Goal: Find specific page/section: Find specific page/section

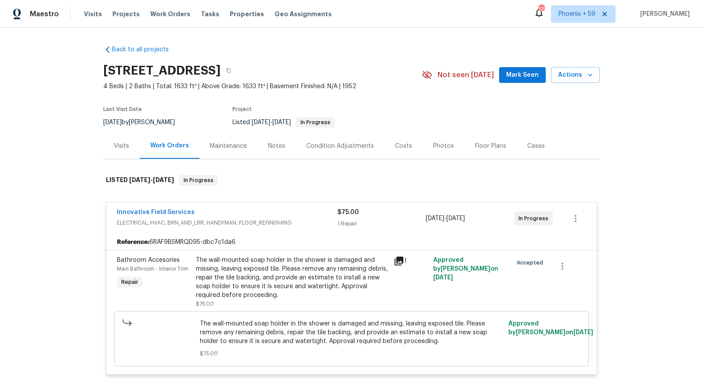
scroll to position [20, 0]
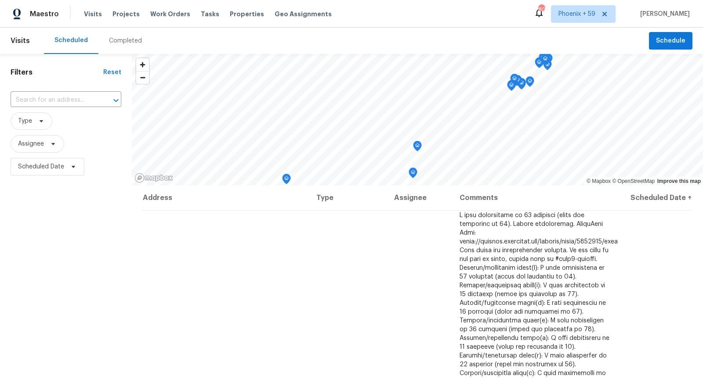
click at [122, 19] on div "Visits Projects Work Orders Tasks Properties Geo Assignments" at bounding box center [213, 14] width 258 height 18
click at [122, 11] on span "Projects" at bounding box center [125, 14] width 27 height 9
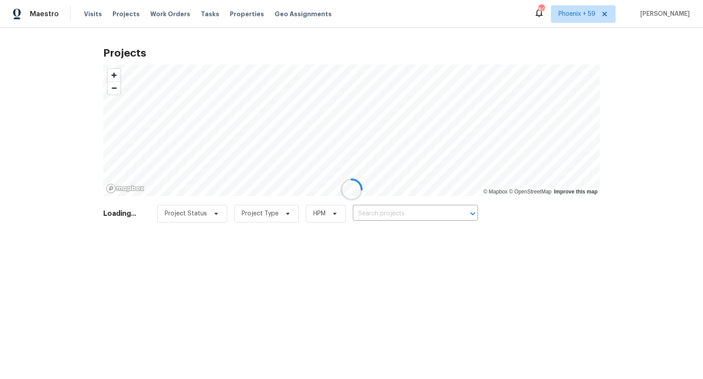
click at [390, 216] on div at bounding box center [351, 189] width 703 height 379
click at [390, 215] on div at bounding box center [351, 189] width 703 height 379
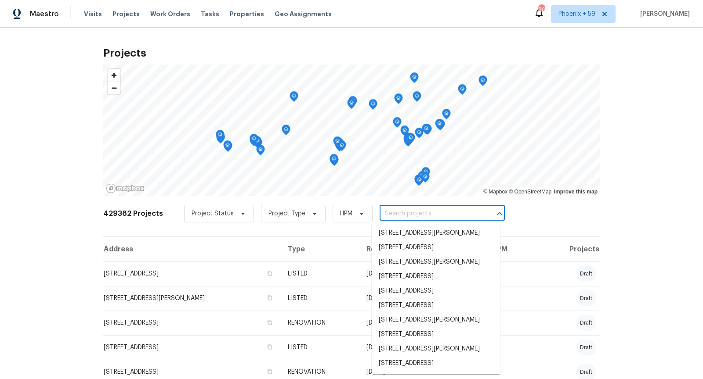
click at [390, 212] on input "text" at bounding box center [429, 214] width 101 height 14
paste input "1319 Lowhill Dr, Royse City, TX 75189"
type input "1319 Lowhill Dr, Royse City, TX 75189"
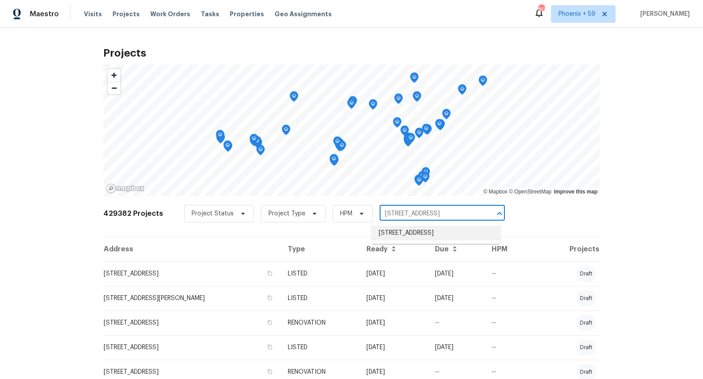
click at [413, 232] on li "1319 Lowhill Dr, Royse City, TX 75189" at bounding box center [435, 233] width 129 height 14
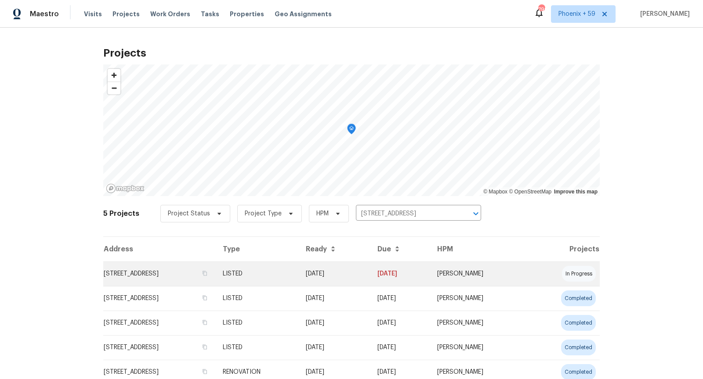
click at [169, 273] on td "1319 Lowhill Dr, Royse City, TX 75189" at bounding box center [159, 274] width 112 height 25
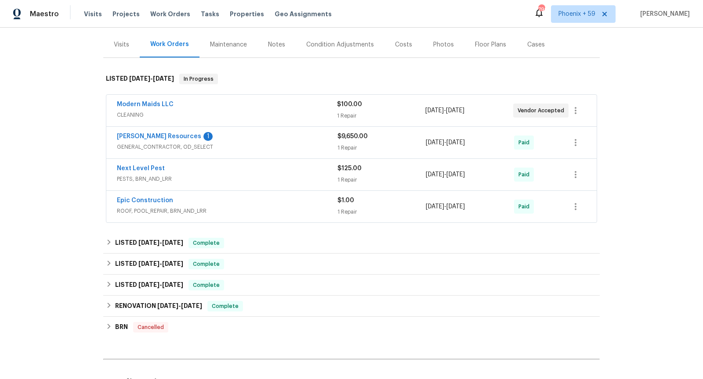
scroll to position [105, 0]
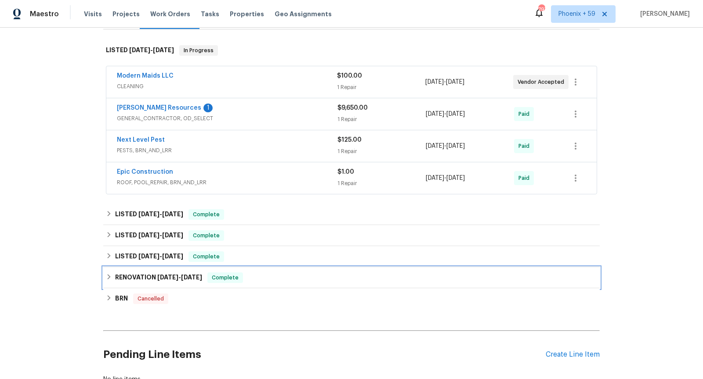
click at [285, 275] on div "RENOVATION 12/2/24 - 12/9/24 Complete" at bounding box center [351, 278] width 491 height 11
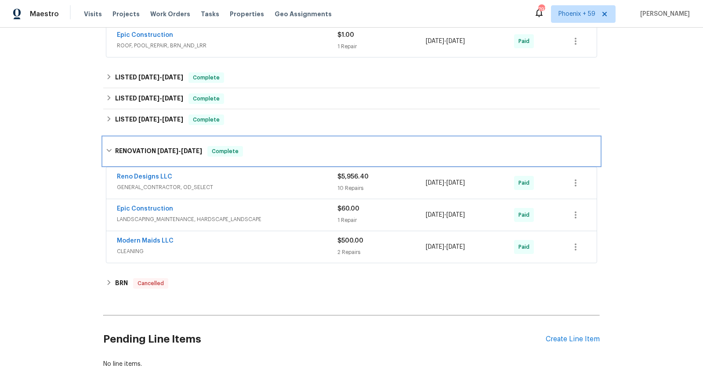
scroll to position [279, 0]
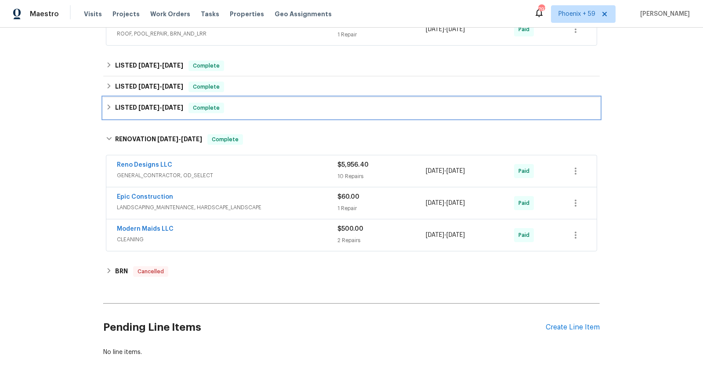
click at [282, 107] on div "LISTED 12/10/24 - 12/11/24 Complete" at bounding box center [351, 108] width 491 height 11
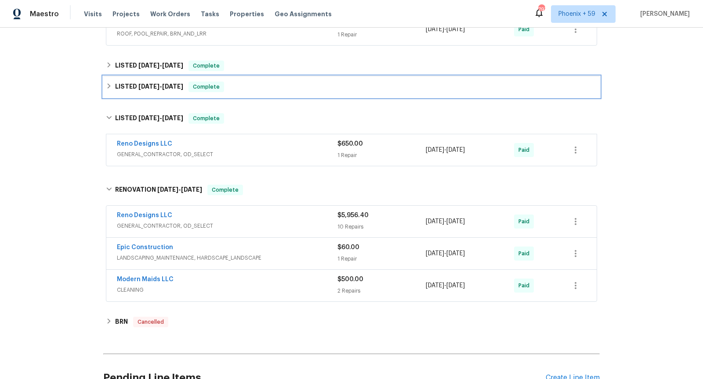
click at [282, 86] on div "LISTED 1/16/25 - 1/24/25 Complete" at bounding box center [351, 87] width 491 height 11
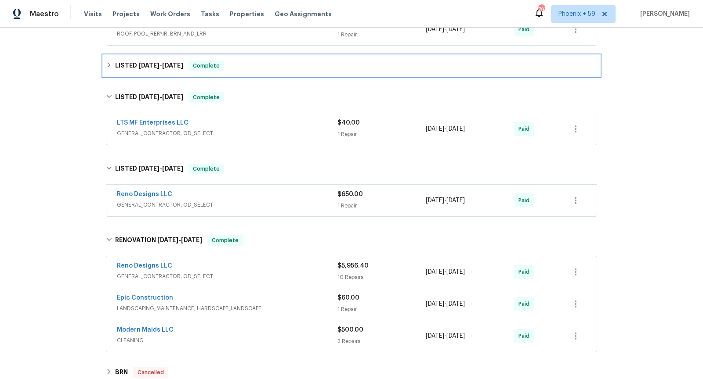
click at [283, 68] on div "LISTED 4/8/25 - 4/10/25 Complete" at bounding box center [351, 66] width 491 height 11
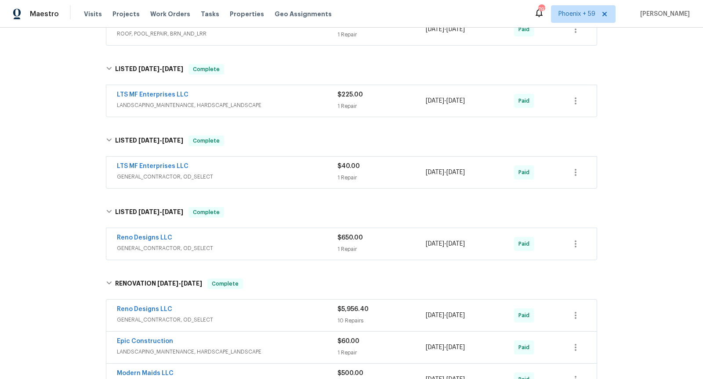
click at [285, 90] on div "LTS MF Enterprises LLC" at bounding box center [227, 95] width 220 height 11
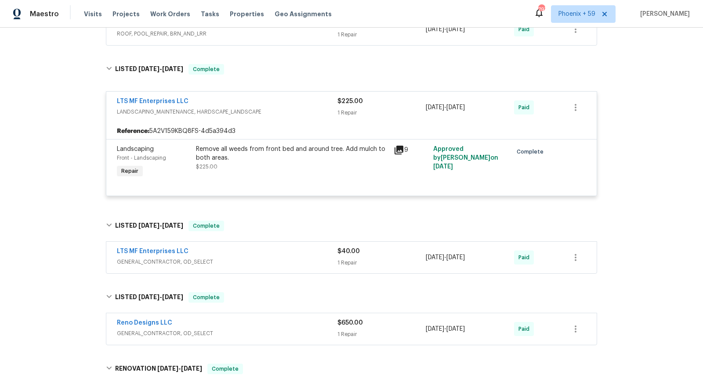
click at [279, 113] on span "LANDSCAPING_MAINTENANCE, HARDSCAPE_LANDSCAPE" at bounding box center [227, 112] width 220 height 9
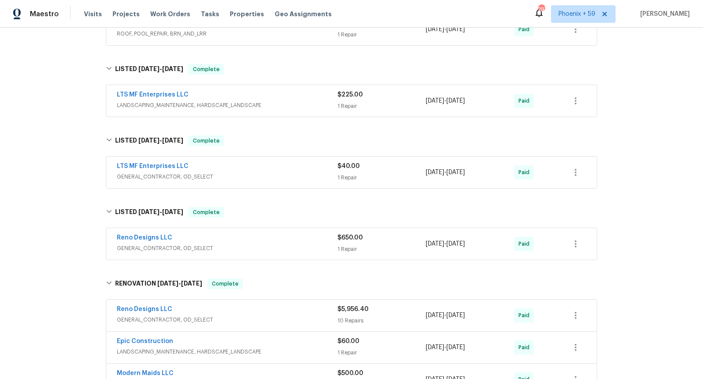
click at [282, 169] on div "LTS MF Enterprises LLC" at bounding box center [227, 167] width 220 height 11
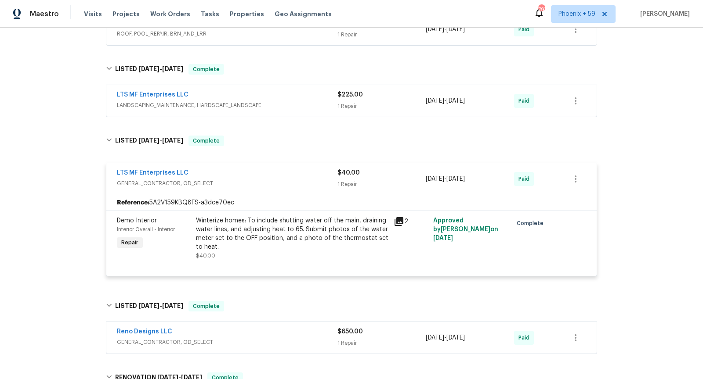
scroll to position [294, 0]
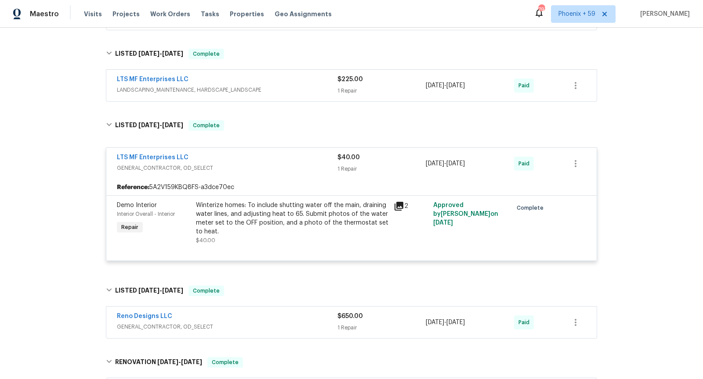
click at [282, 169] on span "GENERAL_CONTRACTOR, OD_SELECT" at bounding box center [227, 168] width 220 height 9
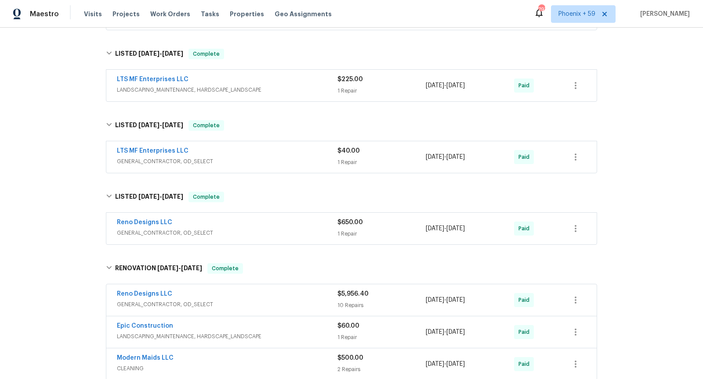
click at [284, 157] on span "GENERAL_CONTRACTOR, OD_SELECT" at bounding box center [227, 161] width 220 height 9
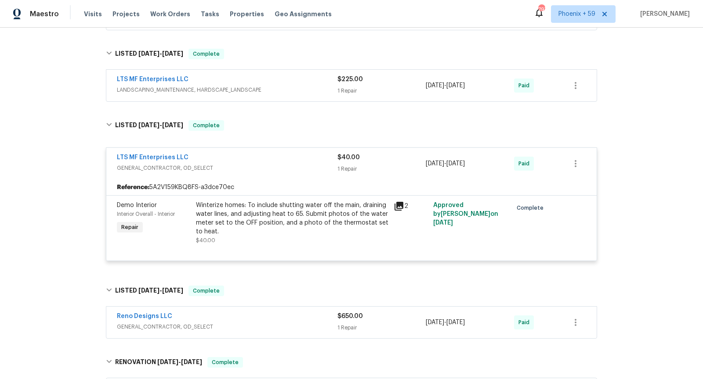
click at [284, 155] on div "LTS MF Enterprises LLC" at bounding box center [227, 158] width 220 height 11
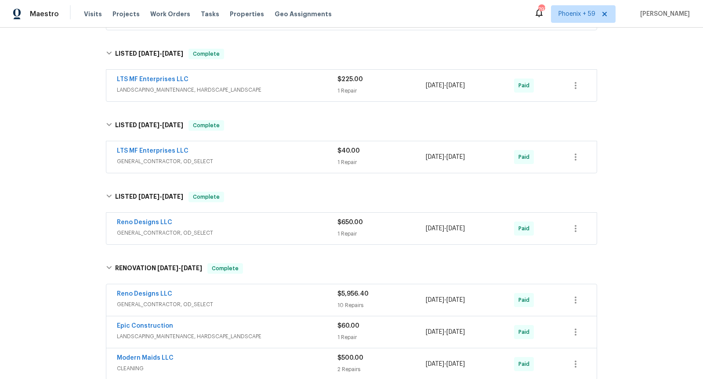
click at [286, 229] on span "GENERAL_CONTRACTOR, OD_SELECT" at bounding box center [227, 233] width 220 height 9
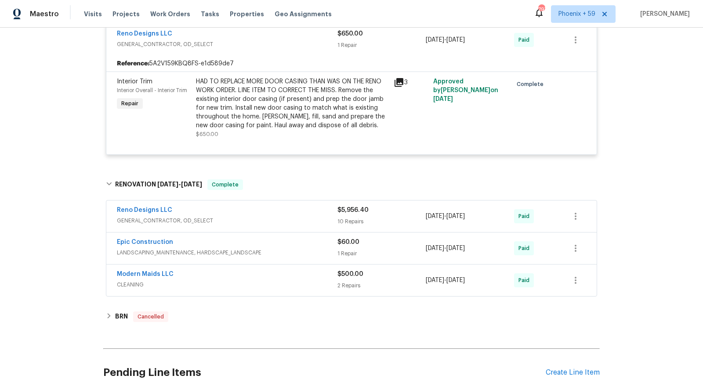
scroll to position [494, 0]
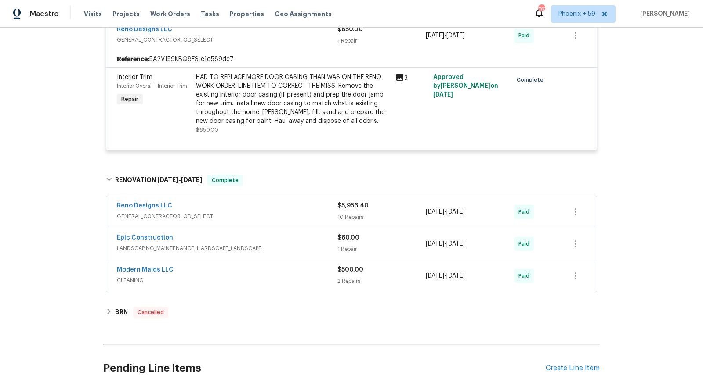
click at [287, 196] on div "Reno Designs LLC GENERAL_CONTRACTOR, OD_SELECT $5,956.40 10 Repairs 12/2/2024 -…" at bounding box center [351, 212] width 490 height 32
click at [287, 205] on div "Reno Designs LLC" at bounding box center [227, 207] width 220 height 11
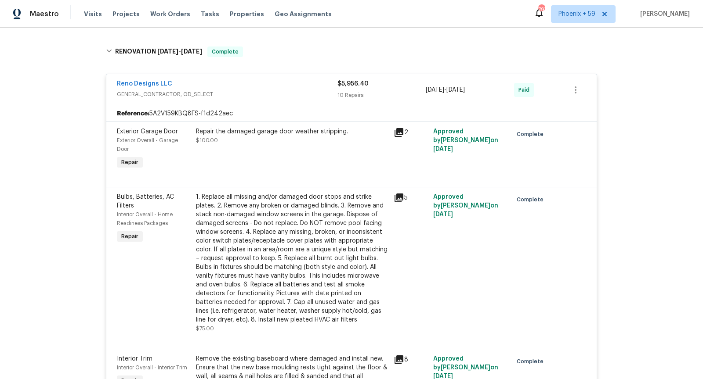
click at [278, 90] on span "GENERAL_CONTRACTOR, OD_SELECT" at bounding box center [227, 94] width 220 height 9
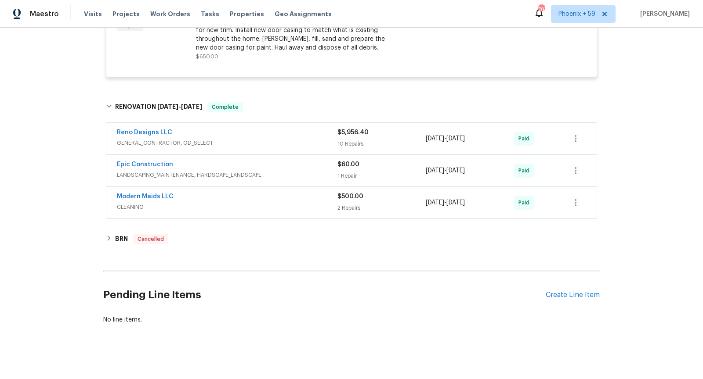
click at [286, 171] on span "LANDSCAPING_MAINTENANCE, HARDSCAPE_LANDSCAPE" at bounding box center [227, 175] width 220 height 9
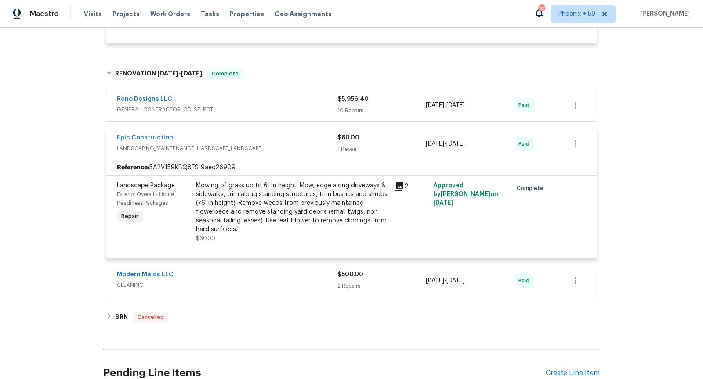
scroll to position [623, 0]
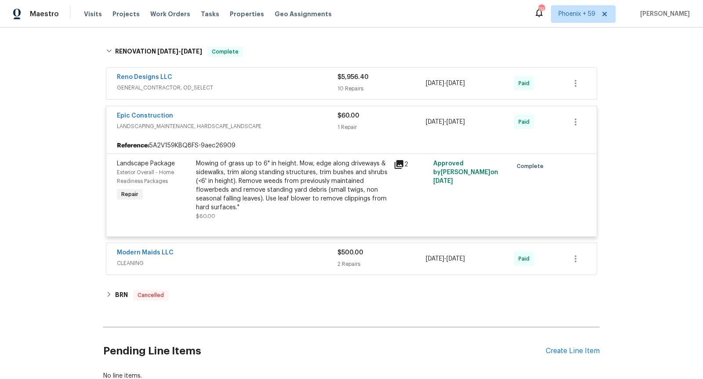
click at [285, 107] on div "Epic Construction LANDSCAPING_MAINTENANCE, HARDSCAPE_LANDSCAPE $60.00 1 Repair …" at bounding box center [351, 122] width 490 height 32
click at [278, 124] on span "LANDSCAPING_MAINTENANCE, HARDSCAPE_LANDSCAPE" at bounding box center [227, 126] width 220 height 9
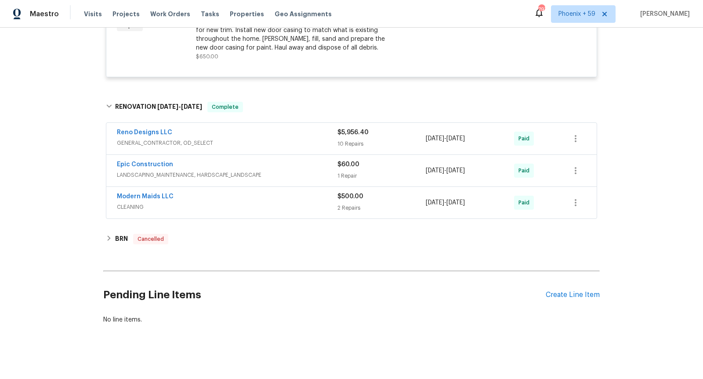
click at [278, 133] on div "Reno Designs LLC" at bounding box center [227, 133] width 220 height 11
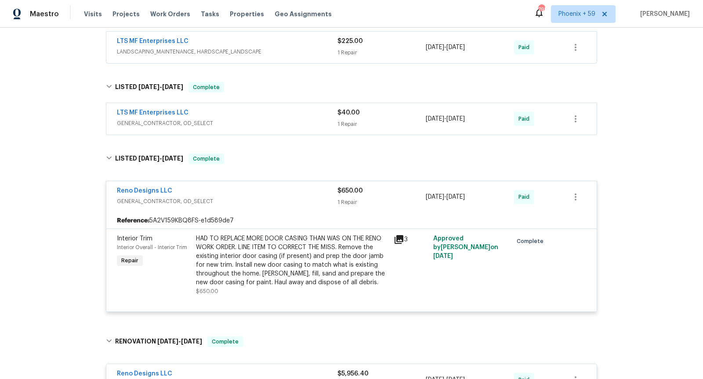
scroll to position [324, 0]
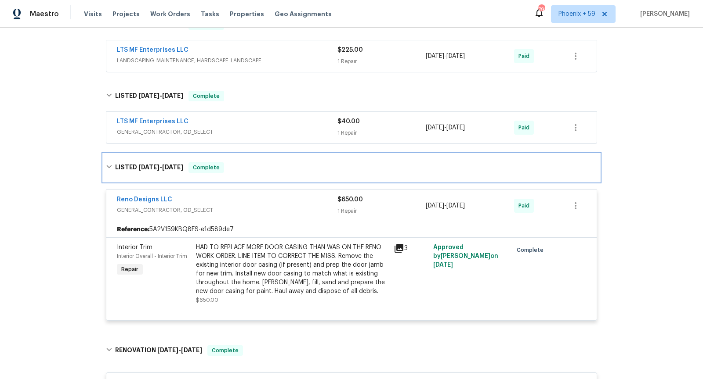
click at [306, 173] on div "LISTED 12/10/24 - 12/11/24 Complete" at bounding box center [351, 168] width 496 height 28
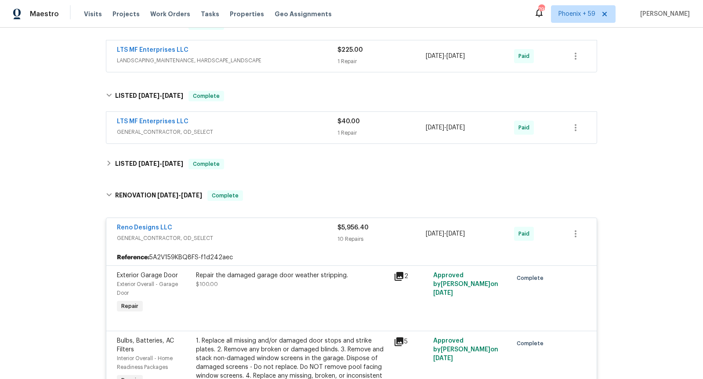
click at [295, 128] on span "GENERAL_CONTRACTOR, OD_SELECT" at bounding box center [227, 132] width 220 height 9
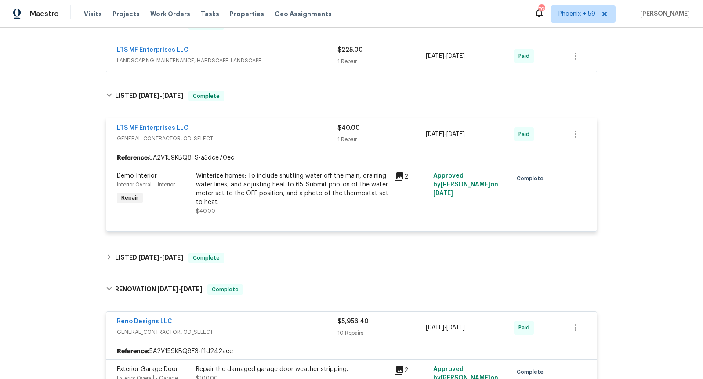
click at [399, 173] on icon at bounding box center [398, 177] width 9 height 9
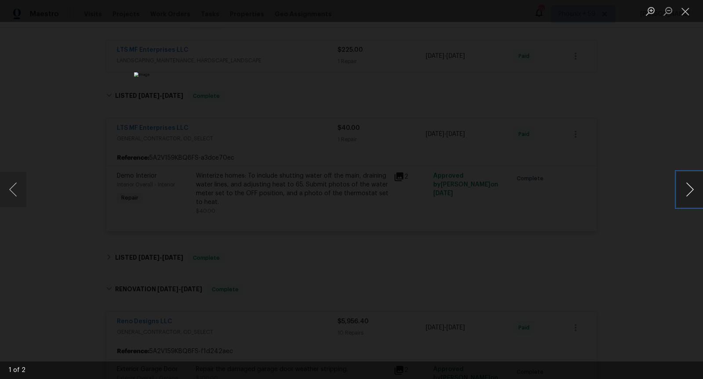
click at [701, 193] on button "Next image" at bounding box center [689, 189] width 26 height 35
click at [631, 211] on div "Lightbox" at bounding box center [351, 189] width 703 height 379
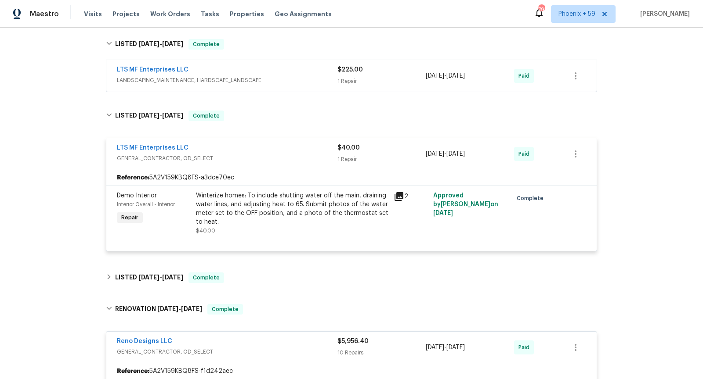
scroll to position [279, 0]
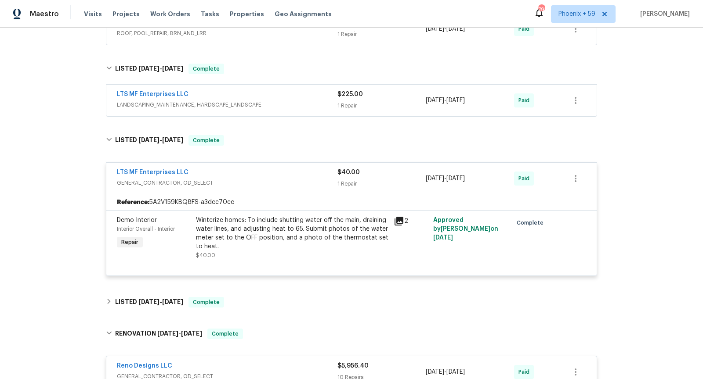
click at [306, 94] on div "LTS MF Enterprises LLC" at bounding box center [227, 95] width 220 height 11
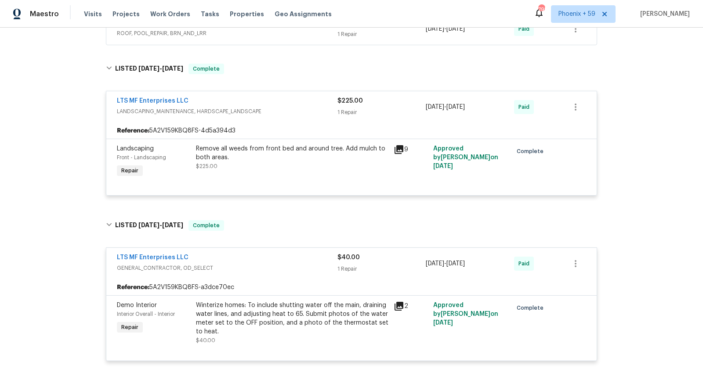
click at [306, 97] on div "LTS MF Enterprises LLC" at bounding box center [227, 102] width 220 height 11
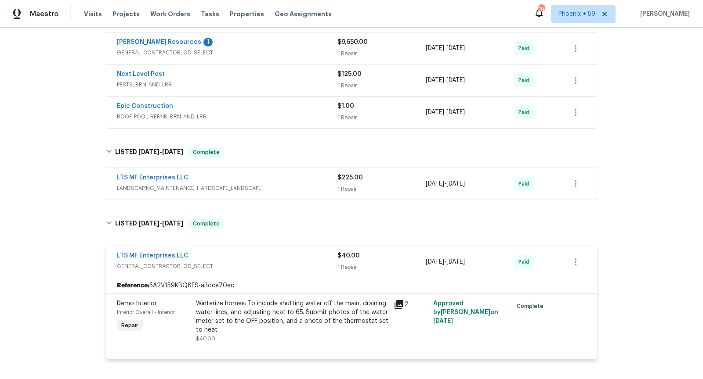
scroll to position [187, 0]
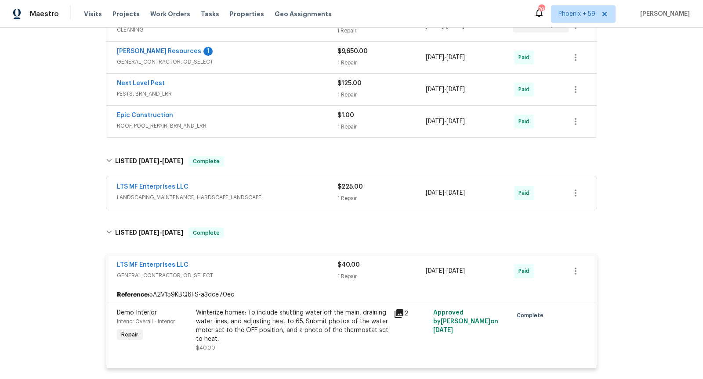
click at [306, 51] on div "Lawrence Resources 1" at bounding box center [227, 52] width 220 height 11
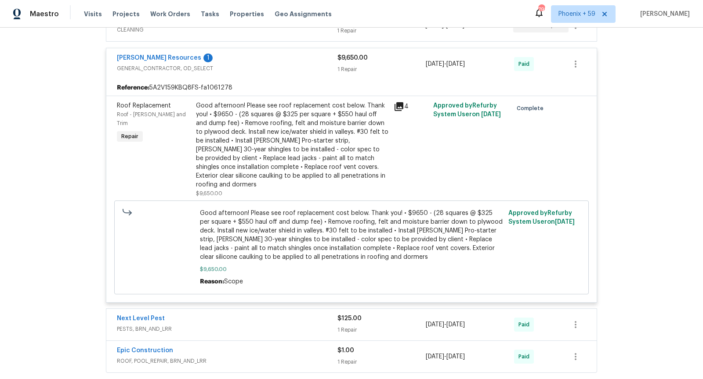
click at [304, 58] on div "Lawrence Resources 1" at bounding box center [227, 59] width 220 height 11
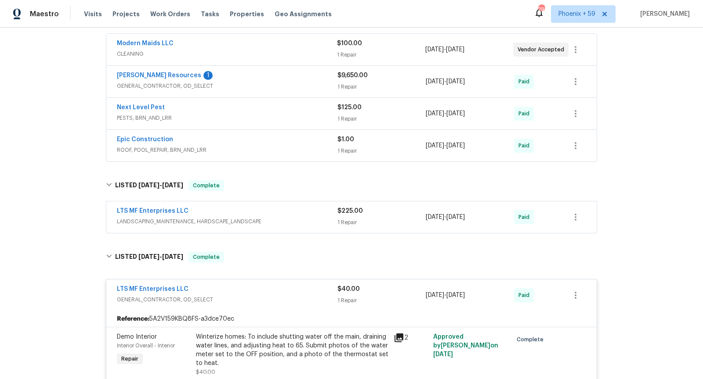
scroll to position [161, 0]
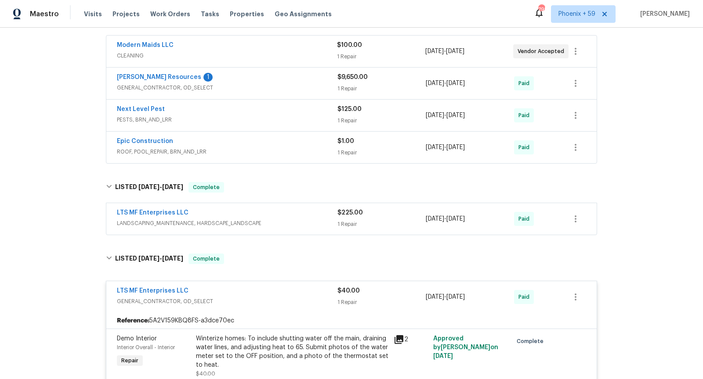
click at [305, 112] on div "Next Level Pest" at bounding box center [227, 110] width 220 height 11
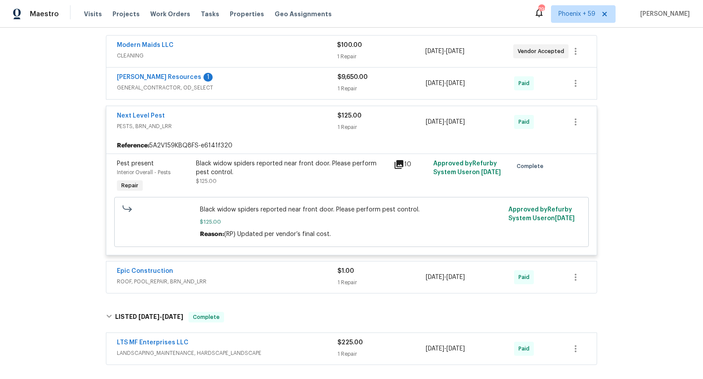
click at [305, 112] on div "Next Level Pest" at bounding box center [227, 117] width 220 height 11
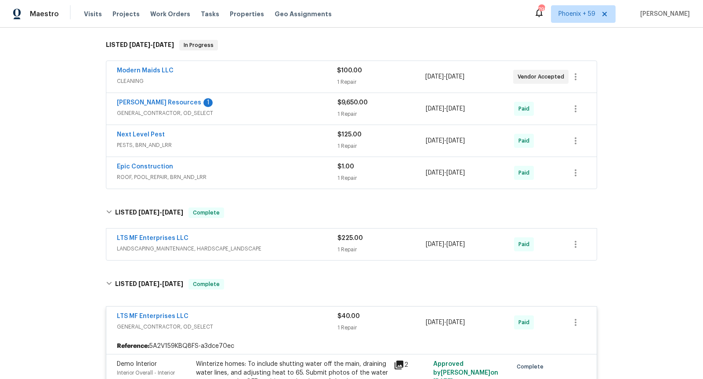
scroll to position [130, 0]
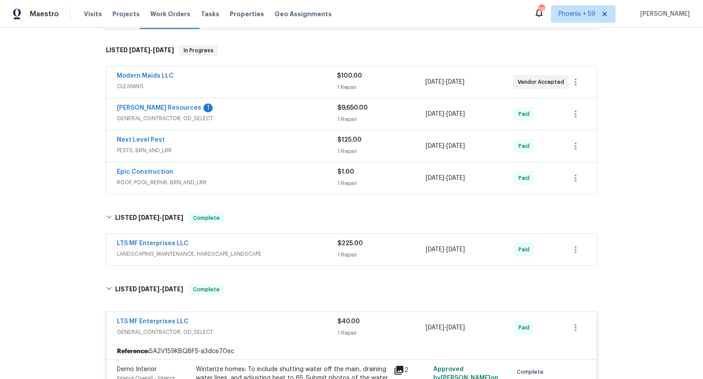
click at [306, 85] on span "CLEANING" at bounding box center [227, 86] width 220 height 9
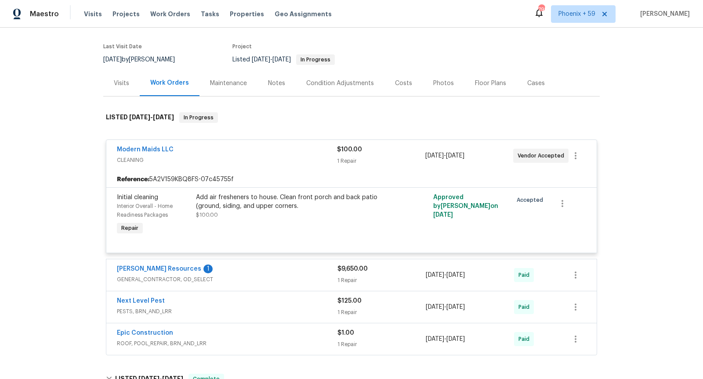
scroll to position [0, 0]
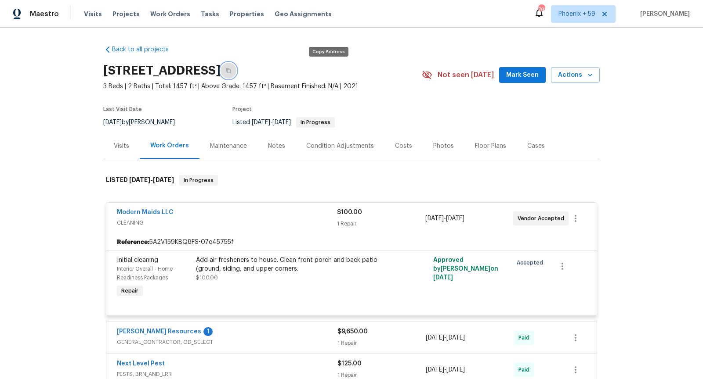
click at [236, 73] on button "button" at bounding box center [228, 71] width 16 height 16
